Goal: Task Accomplishment & Management: Complete application form

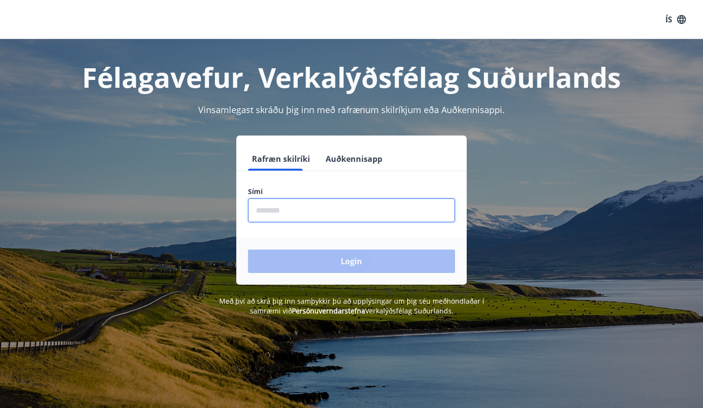
click at [338, 210] on input "phone" at bounding box center [351, 211] width 207 height 24
click at [324, 213] on input "phone" at bounding box center [351, 211] width 207 height 24
click at [295, 205] on input "phone" at bounding box center [351, 211] width 207 height 24
click at [313, 211] on input "phone" at bounding box center [351, 211] width 207 height 24
